Goal: Information Seeking & Learning: Learn about a topic

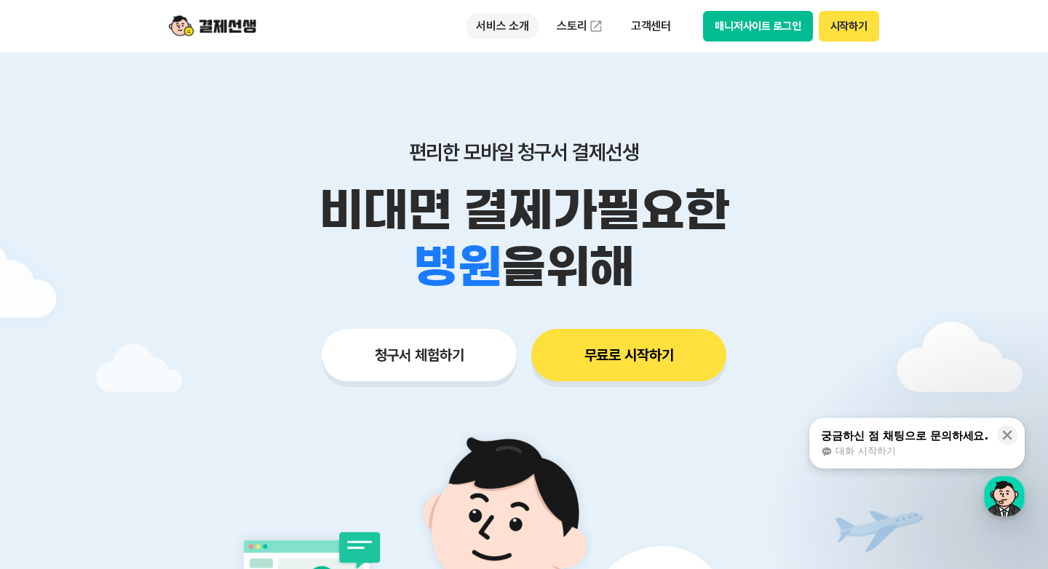
click at [507, 29] on p "서비스 소개" at bounding box center [503, 26] width 74 height 26
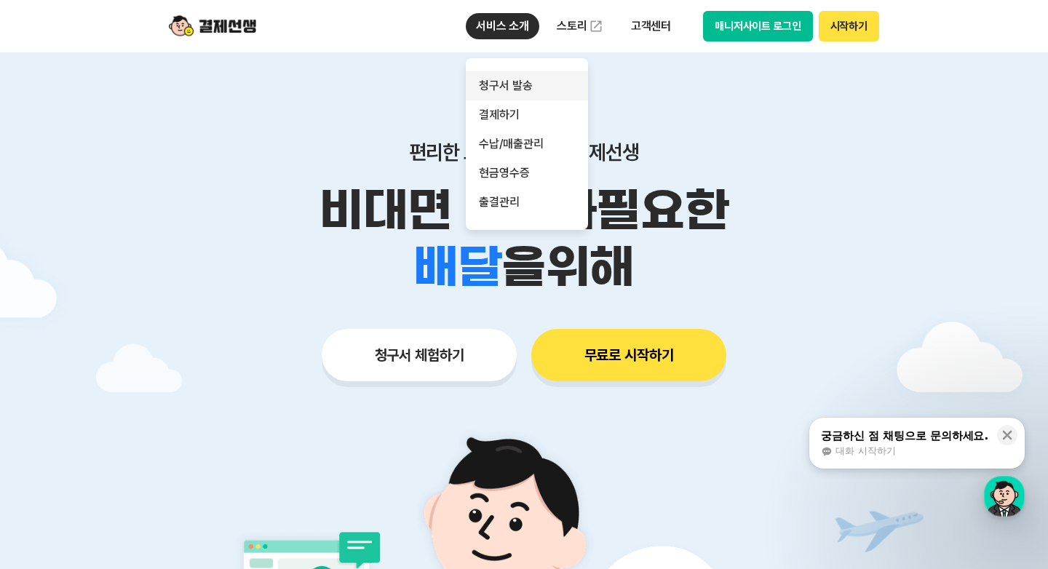
click at [507, 82] on link "청구서 발송" at bounding box center [527, 85] width 122 height 29
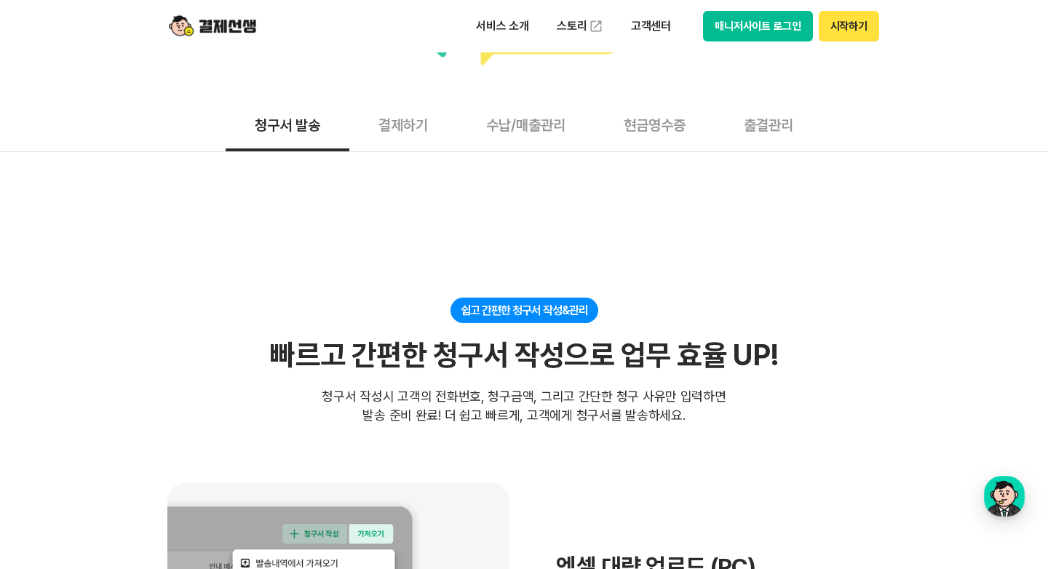
scroll to position [130, 0]
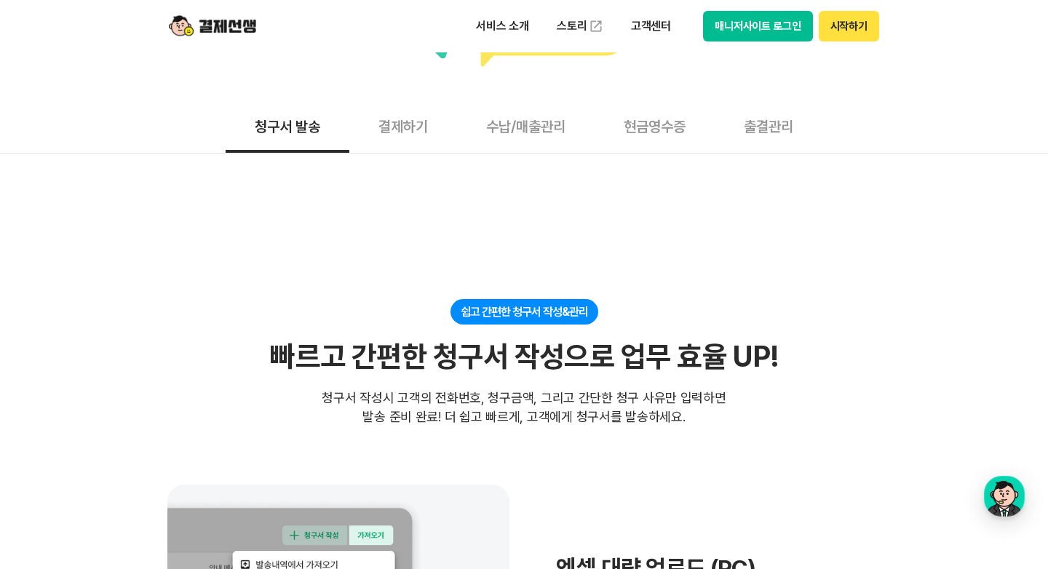
click at [416, 127] on button "결제하기" at bounding box center [403, 126] width 108 height 54
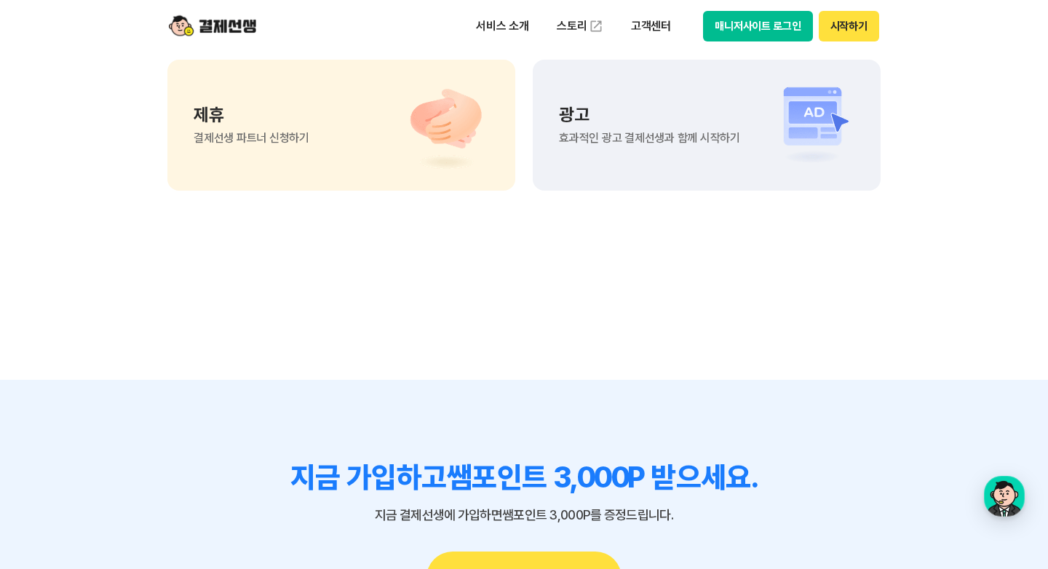
scroll to position [4142, 0]
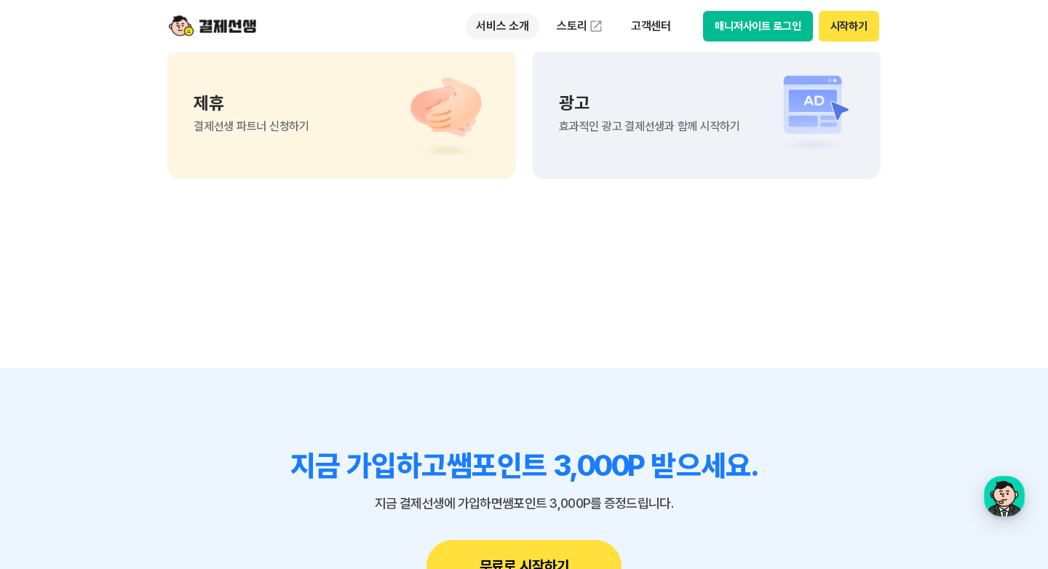
click at [499, 24] on p "서비스 소개" at bounding box center [503, 26] width 74 height 26
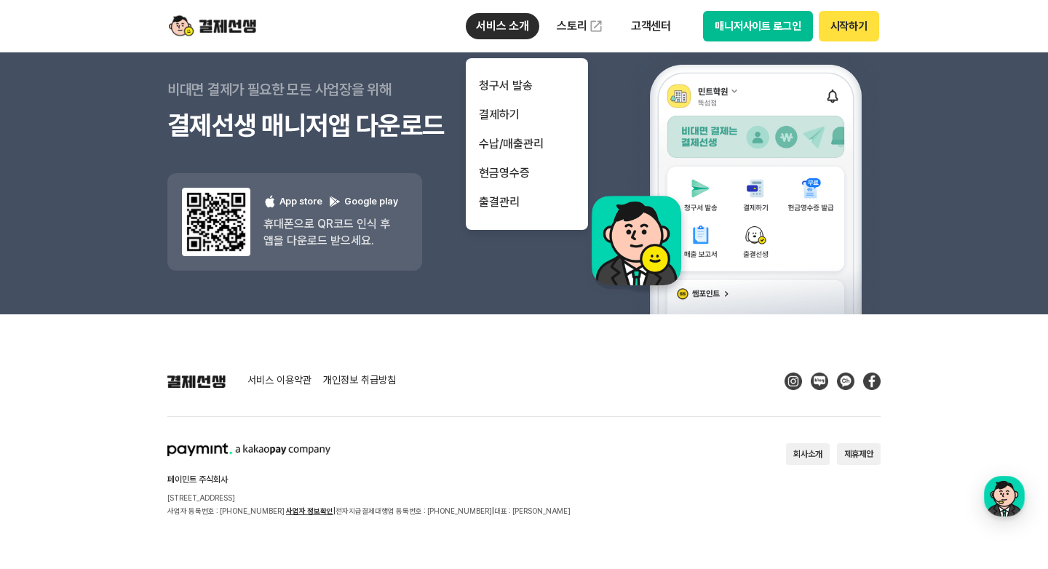
scroll to position [4834, 0]
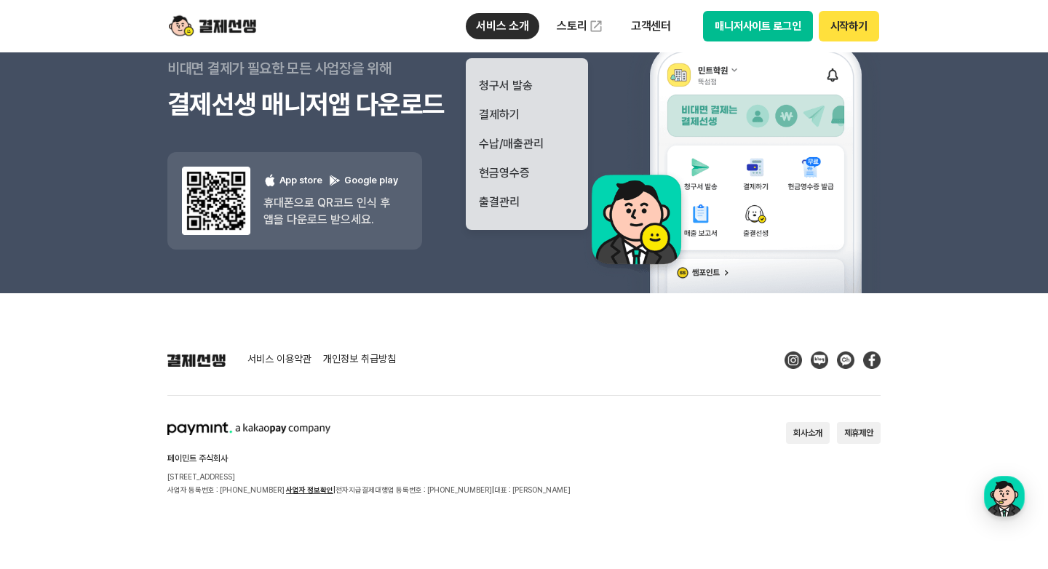
click at [561, 462] on div "서비스 이용약관 개인정보 취급방침 페이민트 주식회사 서울시 성동구 상원1길 26 서울숲A타워 409호 사업자 등록번호 : 220-88-7547…" at bounding box center [523, 424] width 713 height 145
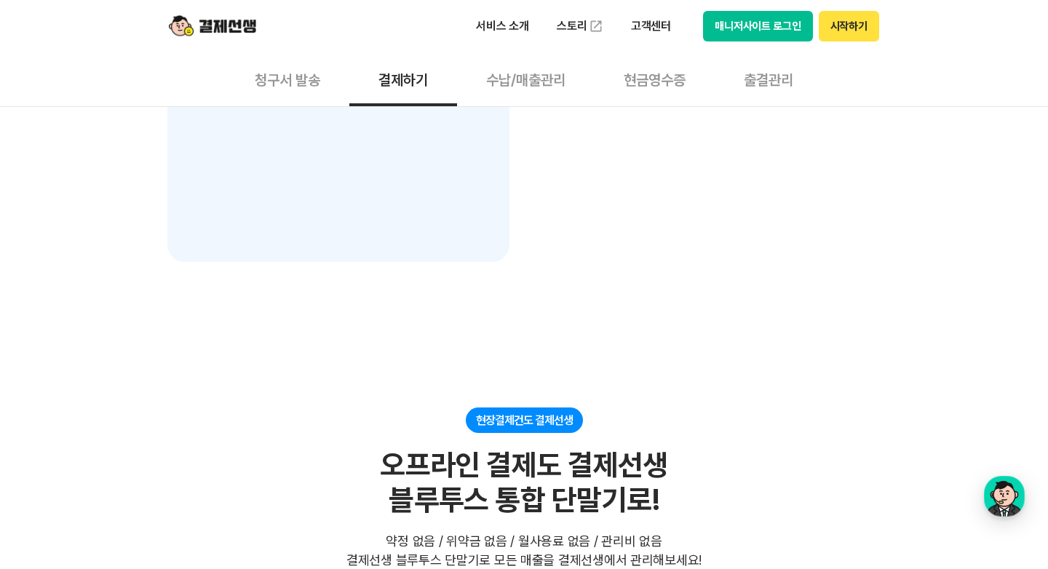
scroll to position [2512, 0]
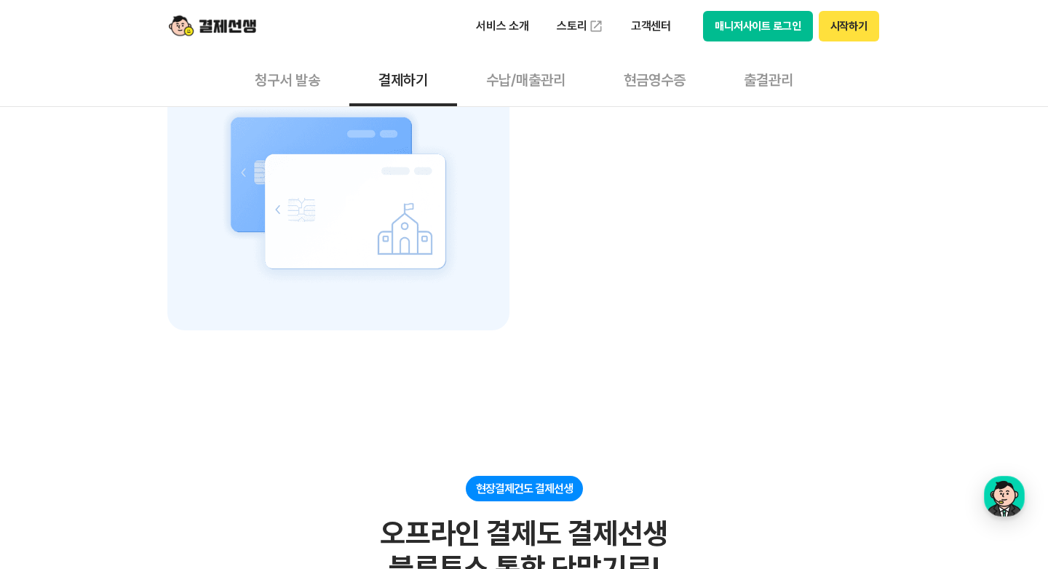
click at [518, 87] on button "수납/매출관리" at bounding box center [526, 79] width 138 height 54
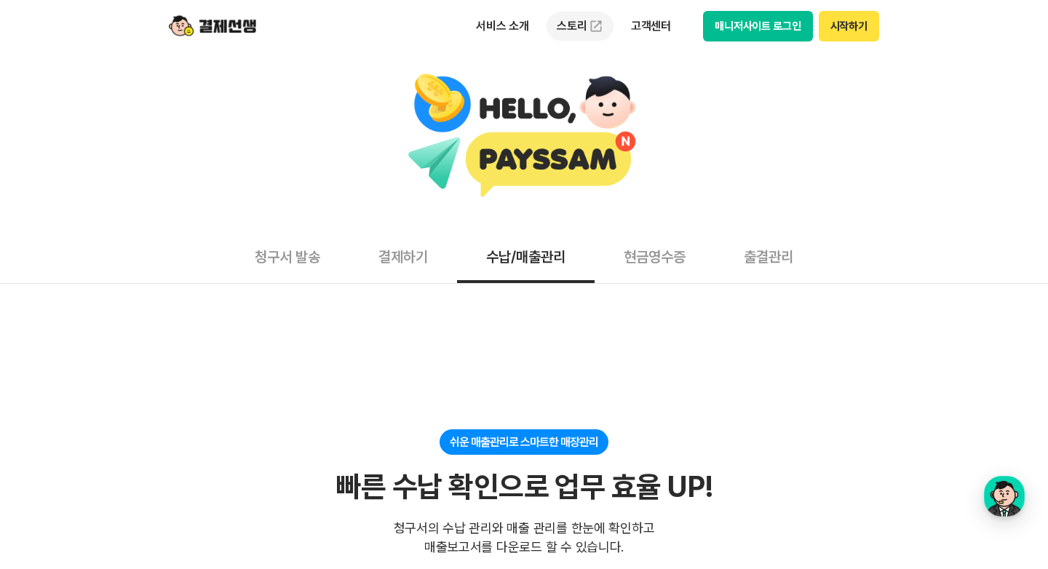
click at [581, 25] on link "스토리" at bounding box center [580, 26] width 67 height 29
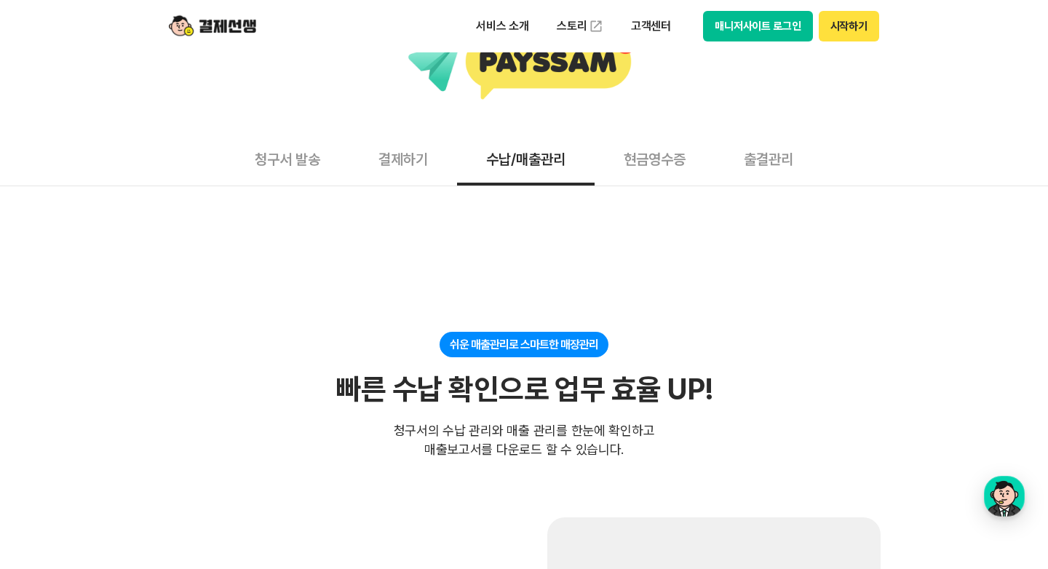
scroll to position [98, 0]
click at [630, 150] on button "현금영수증" at bounding box center [655, 158] width 120 height 54
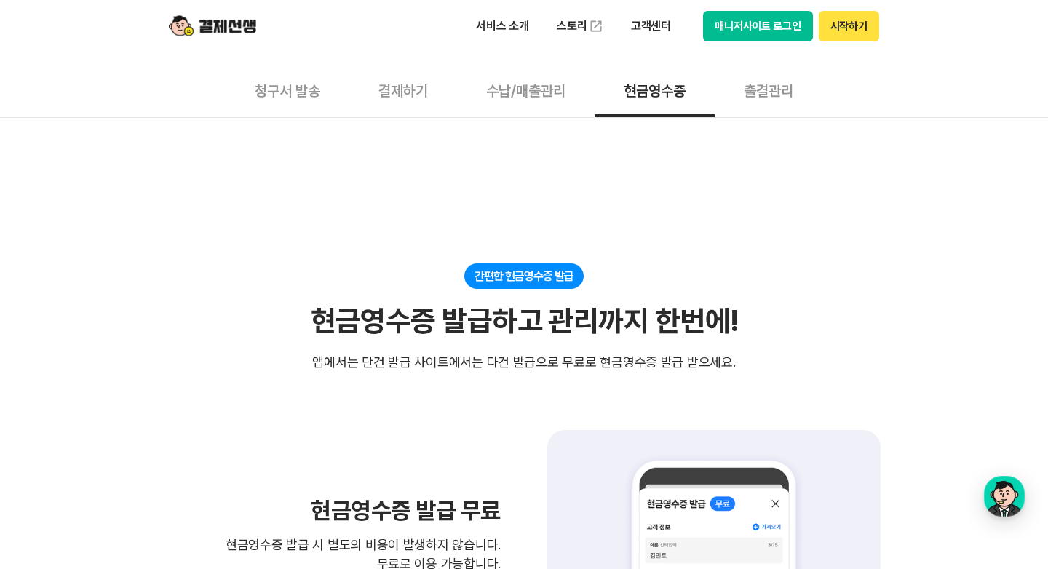
scroll to position [172, 0]
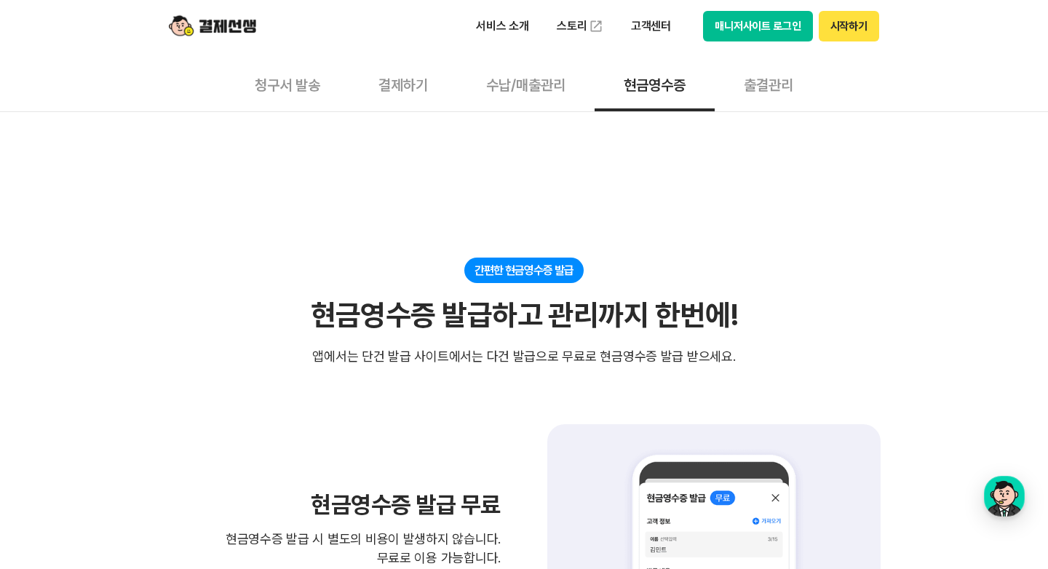
click at [770, 92] on button "출결관리" at bounding box center [769, 85] width 108 height 54
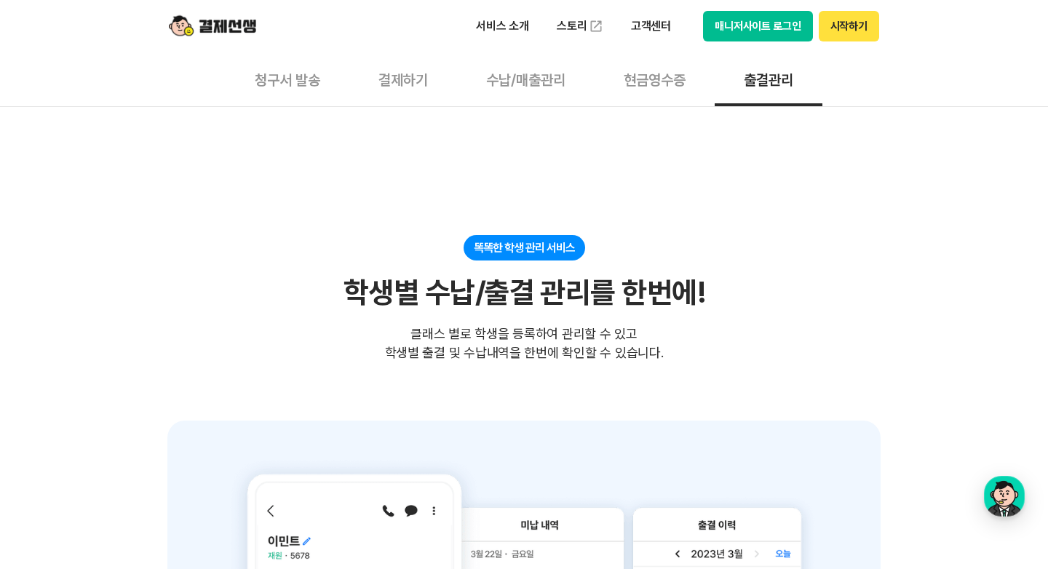
scroll to position [196, 0]
click at [657, 79] on button "현금영수증" at bounding box center [655, 79] width 120 height 54
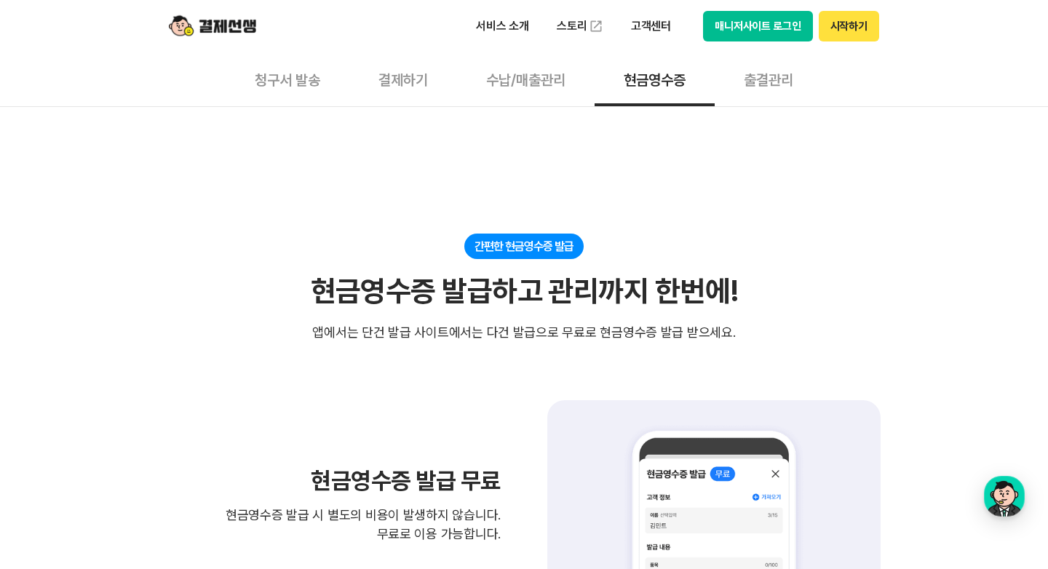
click at [499, 90] on button "수납/매출관리" at bounding box center [526, 79] width 138 height 54
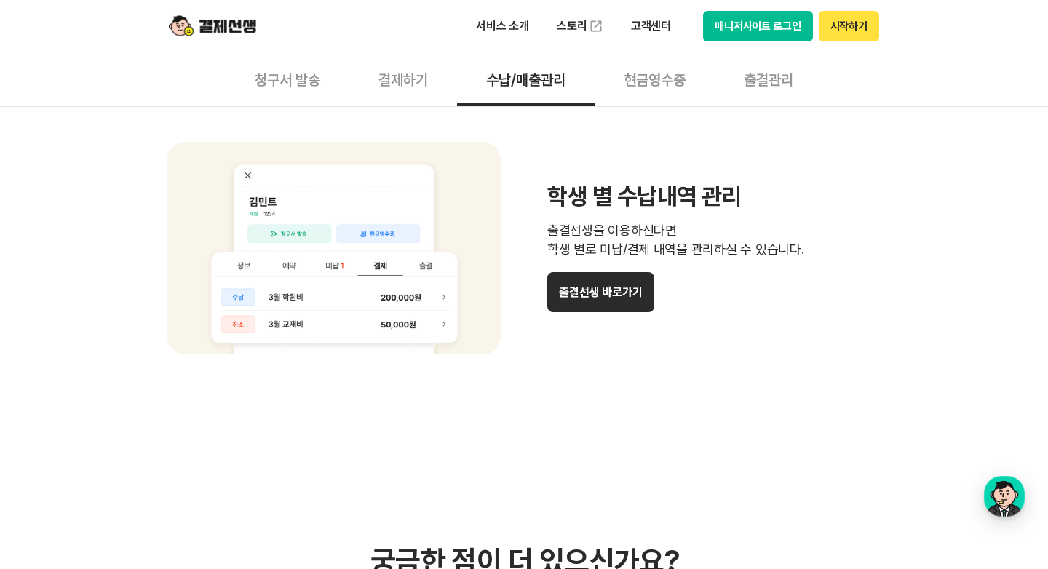
scroll to position [1292, 0]
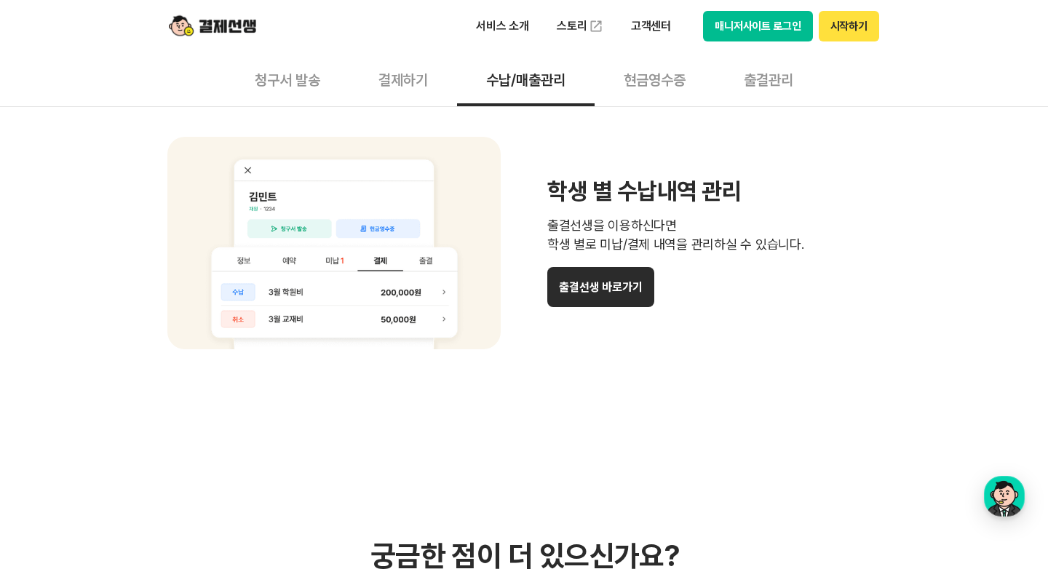
click at [593, 281] on button "출결선생 바로가기" at bounding box center [600, 287] width 107 height 40
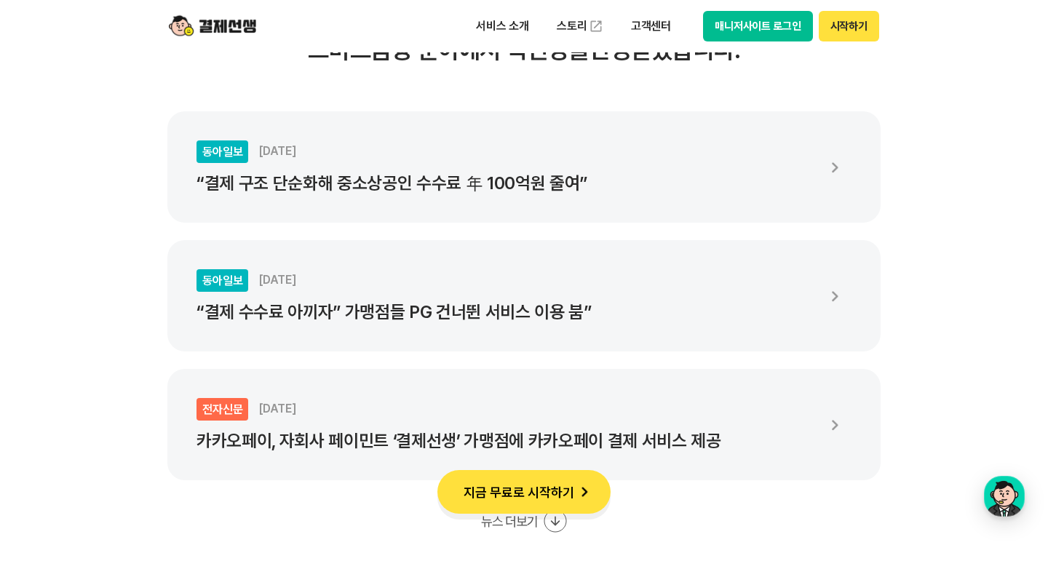
scroll to position [2595, 0]
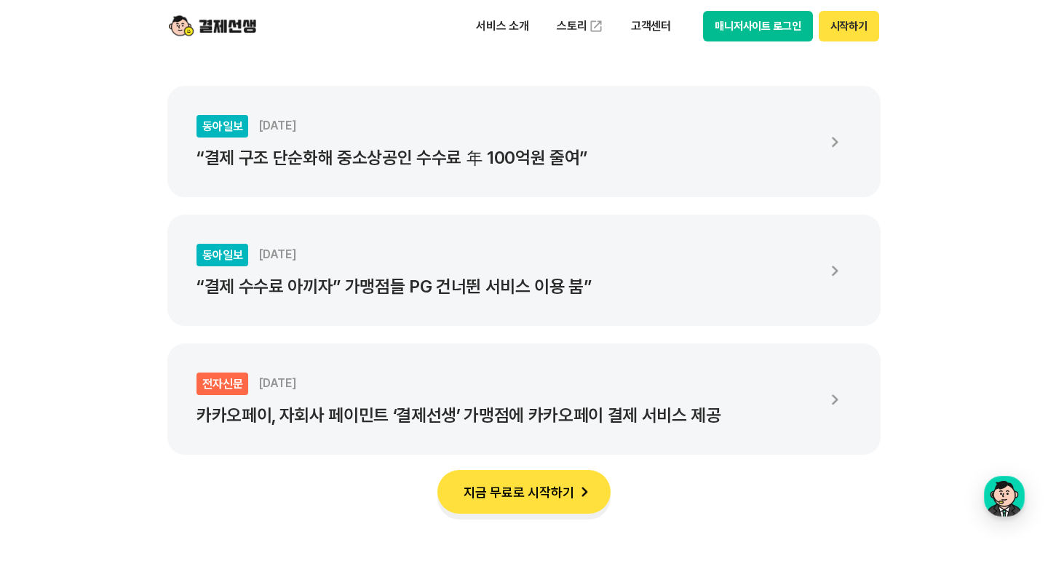
click at [542, 280] on p "“결제 수수료 아끼자” 가맹점들 PG 건너뛴 서비스 이용 붐”" at bounding box center [506, 287] width 619 height 20
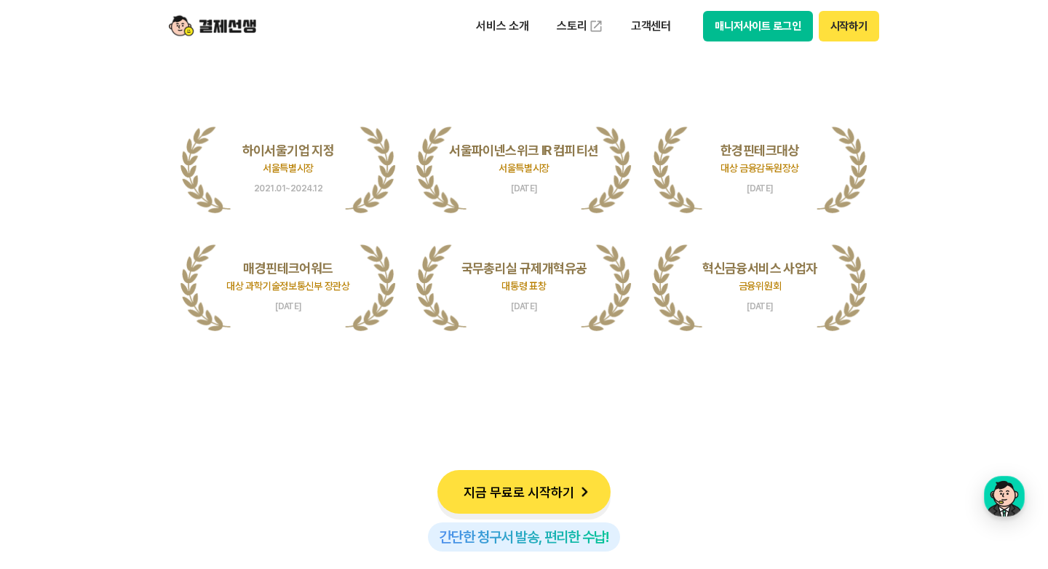
scroll to position [3063, 0]
